Goal: Task Accomplishment & Management: Manage account settings

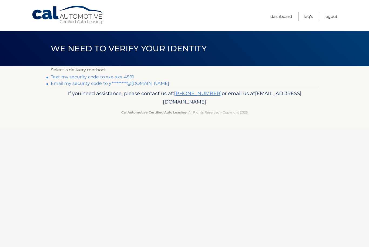
click at [121, 75] on link "Text my security code to xxx-xxx-4591" at bounding box center [92, 76] width 83 height 5
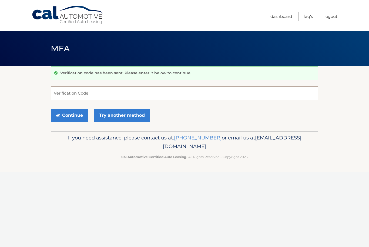
click at [176, 90] on input "Verification Code" at bounding box center [185, 93] width 268 height 14
type input "967198"
click at [69, 115] on button "Continue" at bounding box center [70, 116] width 38 height 14
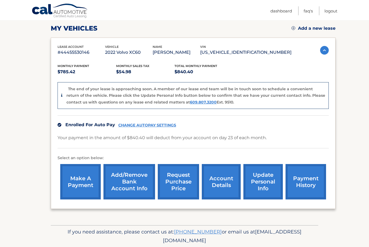
scroll to position [74, 0]
click at [231, 179] on link "account details" at bounding box center [221, 181] width 39 height 35
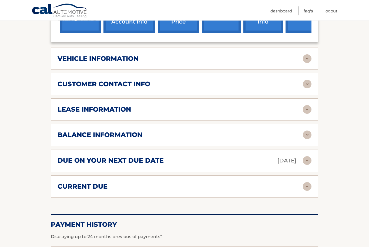
click at [307, 134] on img at bounding box center [307, 135] width 9 height 9
